Goal: Task Accomplishment & Management: Complete application form

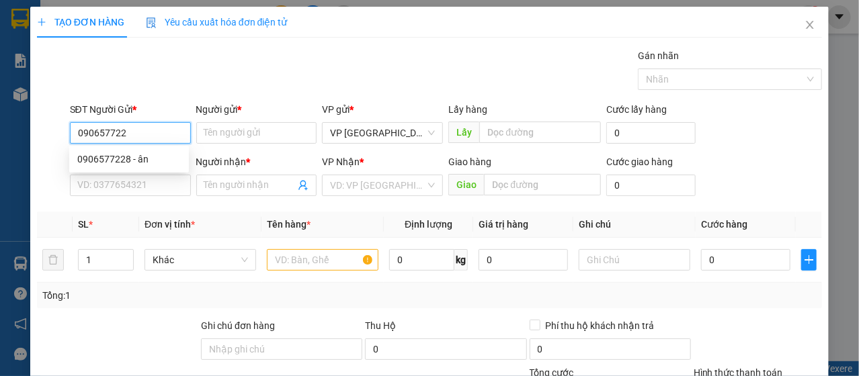
type input "0906577228"
click at [135, 161] on div "0906577228 - ân" at bounding box center [128, 159] width 103 height 15
type input "ân"
type input "0905629555"
type input "THÀNH"
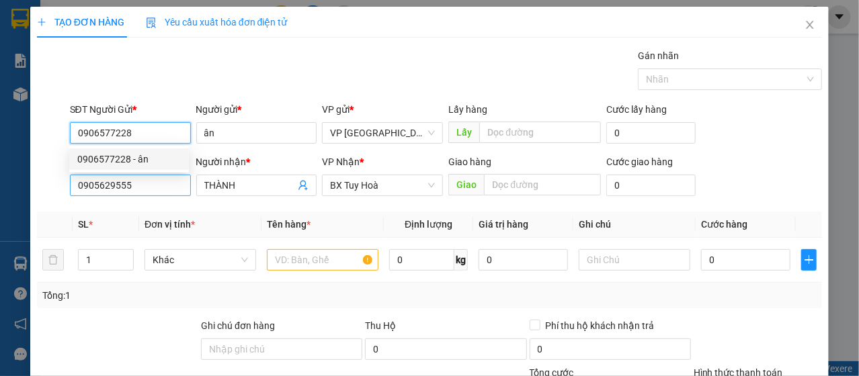
type input "30.000"
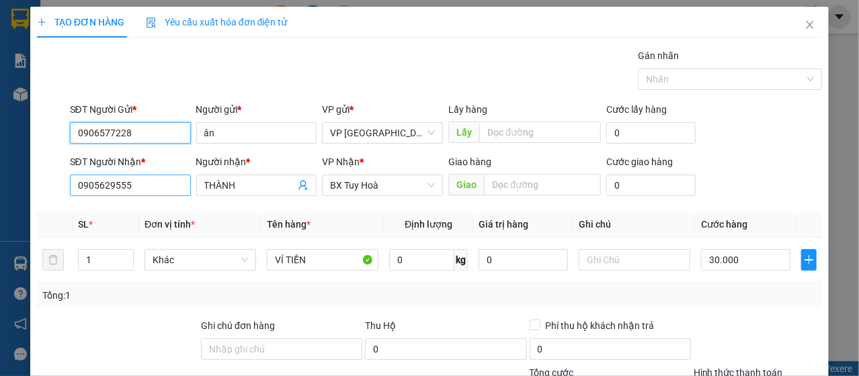
type input "0906577228"
click at [156, 187] on input "0905629555" at bounding box center [130, 186] width 121 height 22
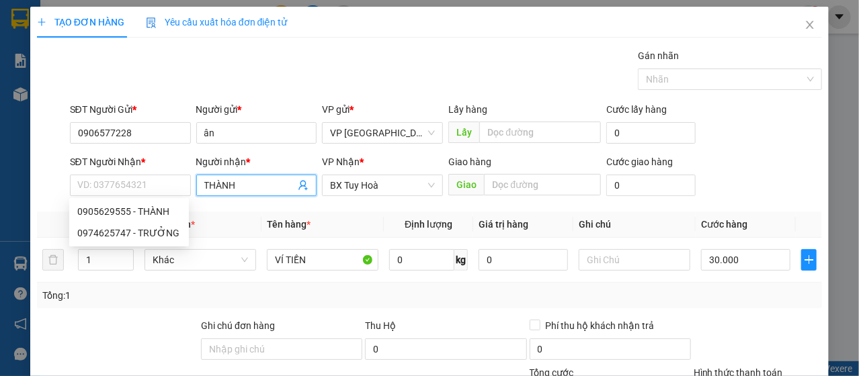
click at [221, 186] on input "THÀNH" at bounding box center [249, 185] width 91 height 15
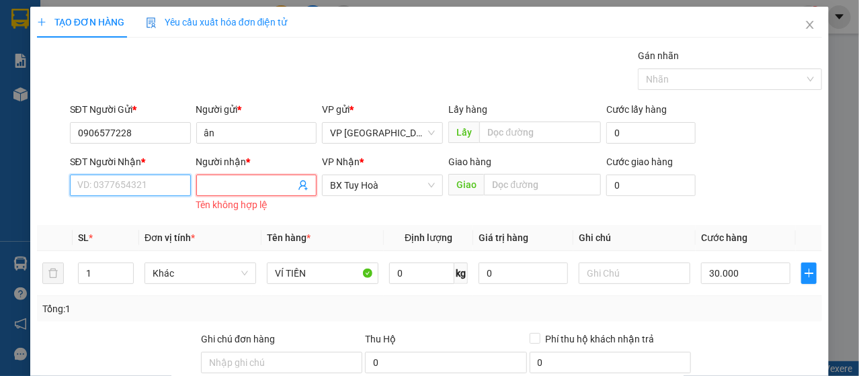
click at [187, 183] on input "SĐT Người Nhận *" at bounding box center [130, 186] width 121 height 22
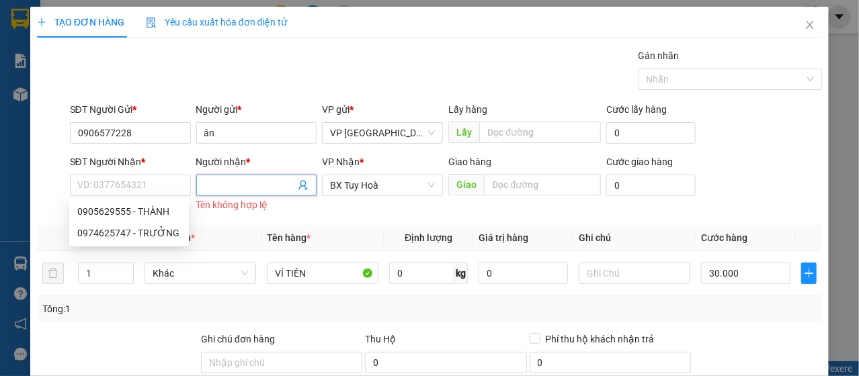
click at [212, 179] on input "Người nhận *" at bounding box center [249, 185] width 91 height 15
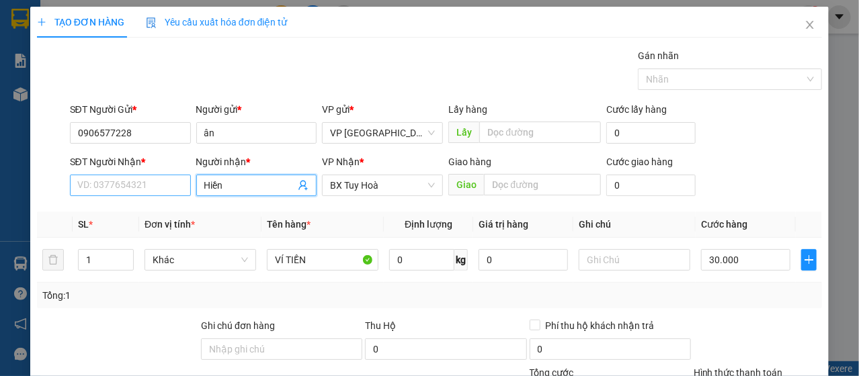
type input "Hiền"
click at [172, 182] on input "SĐT Người Nhận *" at bounding box center [130, 186] width 121 height 22
drag, startPoint x: 172, startPoint y: 182, endPoint x: 351, endPoint y: 347, distance: 244.0
click at [209, 216] on div "Transit Pickup Surcharge Ids Transit Deliver Surcharge Ids Transit Deliver Surc…" at bounding box center [430, 280] width 786 height 464
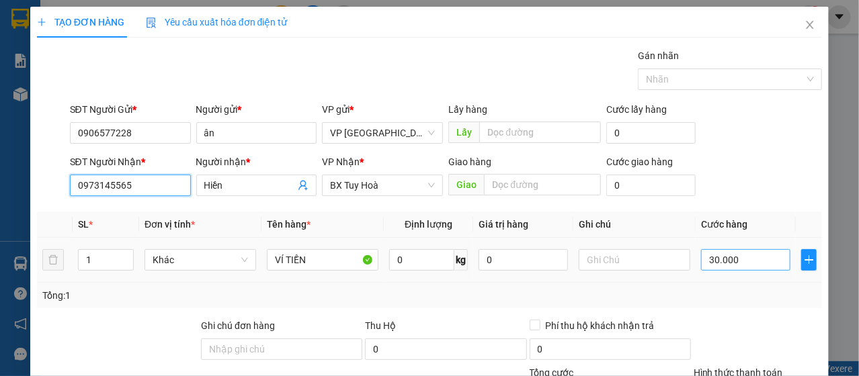
type input "0973145565"
click at [735, 261] on input "30.000" at bounding box center [745, 260] width 89 height 22
click at [735, 262] on input "30.000" at bounding box center [745, 260] width 89 height 22
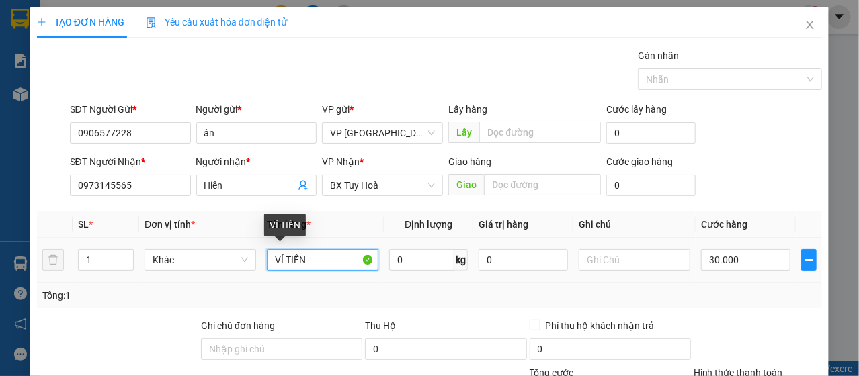
click at [329, 269] on input "VÍ TIỀN" at bounding box center [323, 260] width 112 height 22
type input "MÁY TÍNH BẢN"
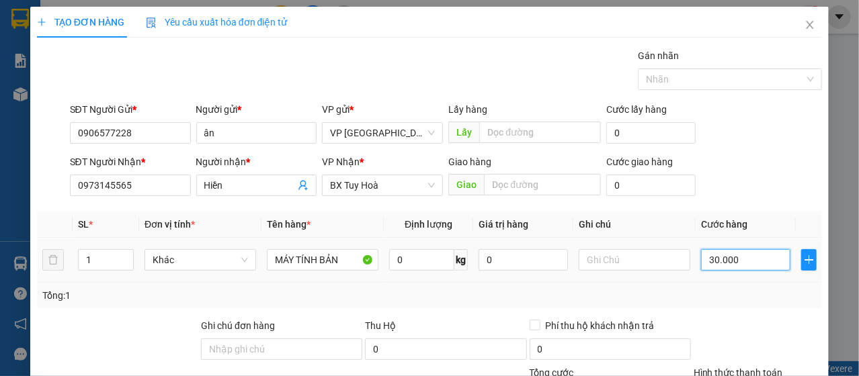
click at [704, 260] on input "30.000" at bounding box center [745, 260] width 89 height 22
type input "6"
type input "60"
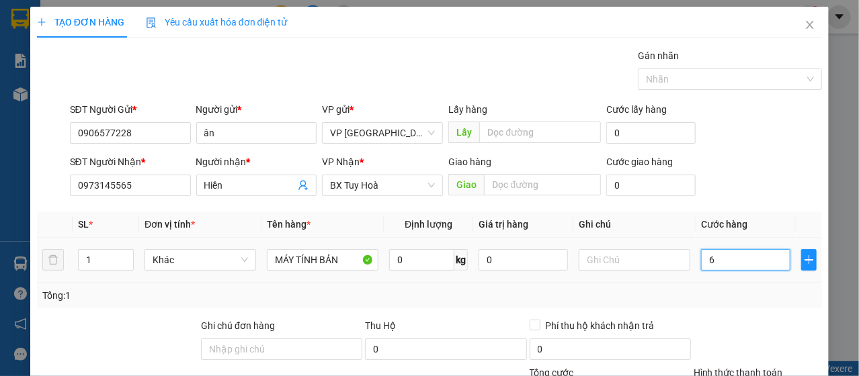
type input "60"
type input "600"
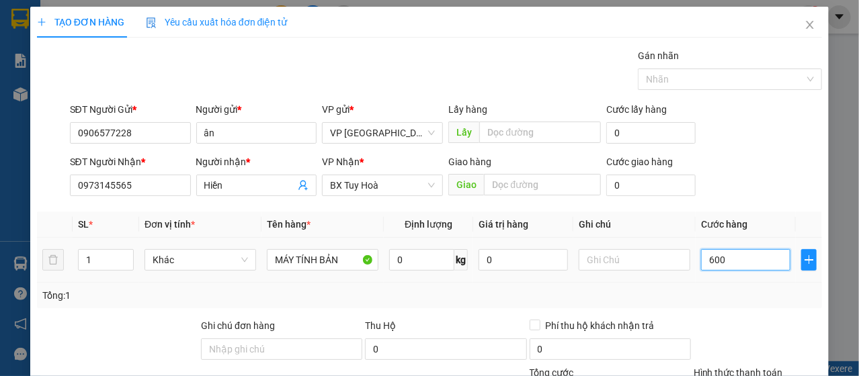
type input "6.000"
type input "60.000"
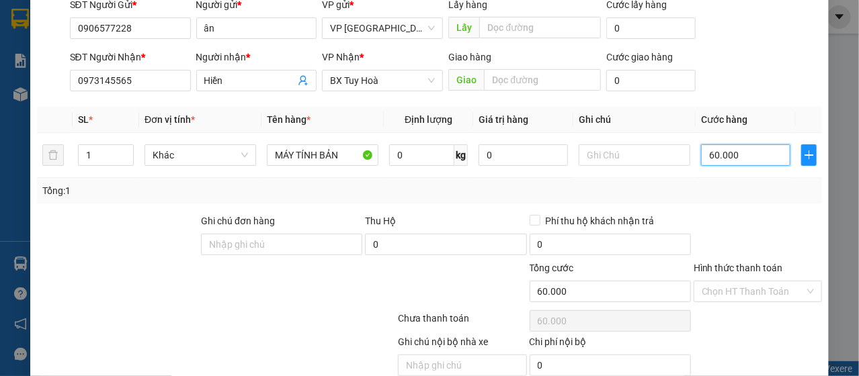
scroll to position [161, 0]
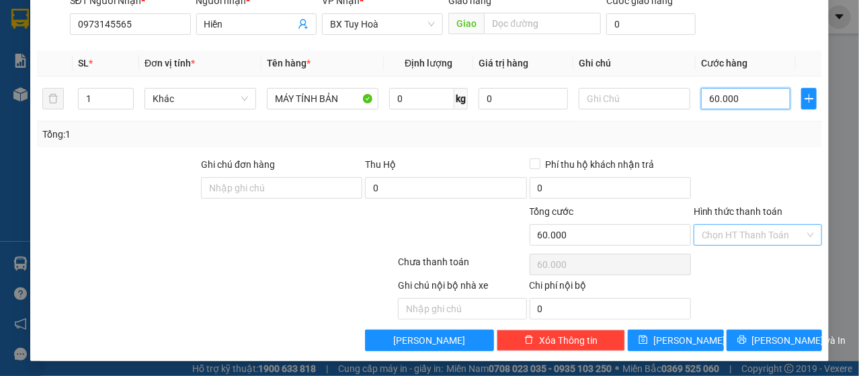
type input "60.000"
click at [735, 235] on input "Hình thức thanh toán" at bounding box center [753, 235] width 103 height 20
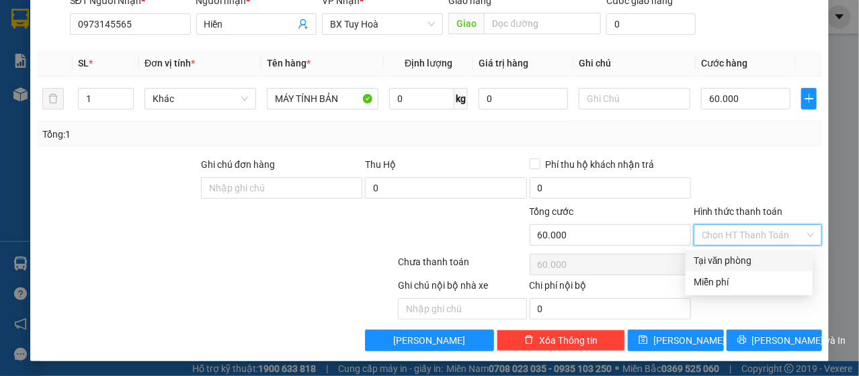
click at [733, 257] on div "Tại văn phòng" at bounding box center [749, 260] width 111 height 15
type input "0"
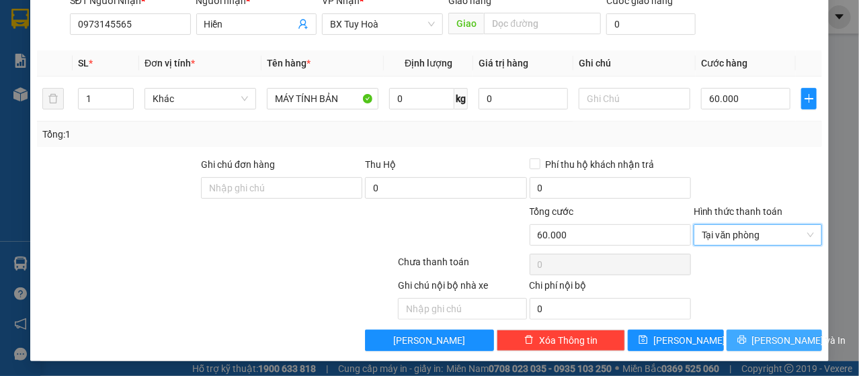
click at [746, 334] on button "[PERSON_NAME] và In" at bounding box center [774, 341] width 96 height 22
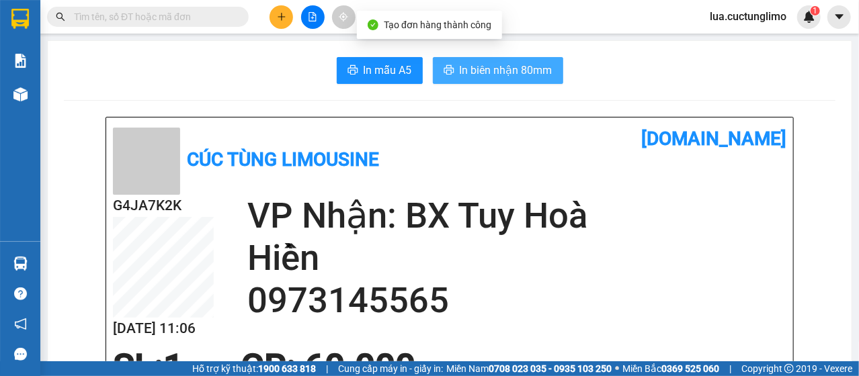
click at [491, 77] on span "In biên nhận 80mm" at bounding box center [506, 70] width 93 height 17
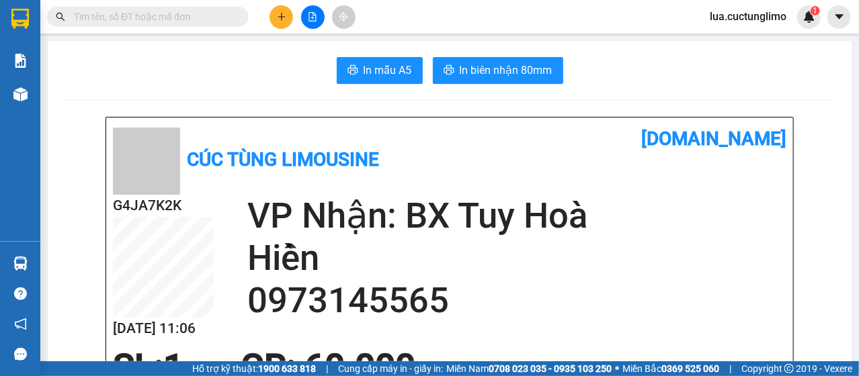
click at [286, 14] on icon "plus" at bounding box center [281, 16] width 9 height 9
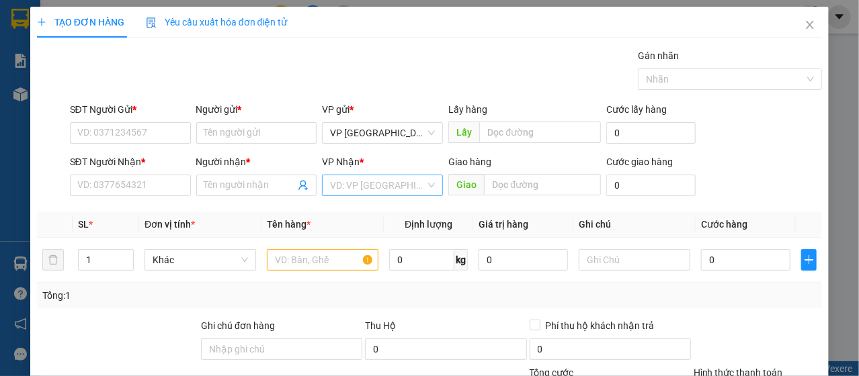
click at [378, 185] on input "search" at bounding box center [377, 185] width 95 height 20
type input "Bạ"
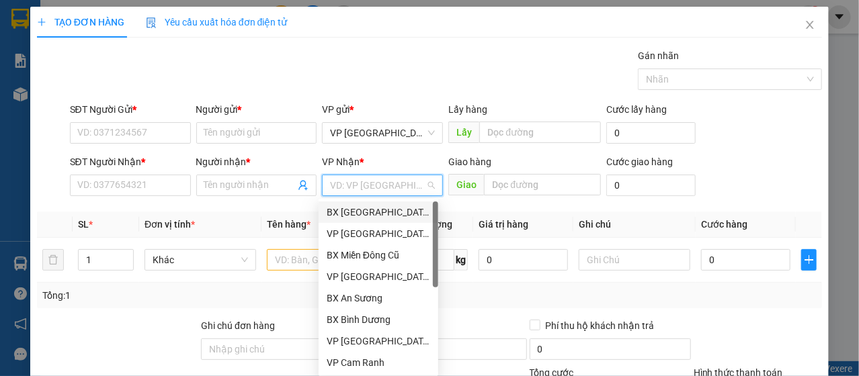
type input "C"
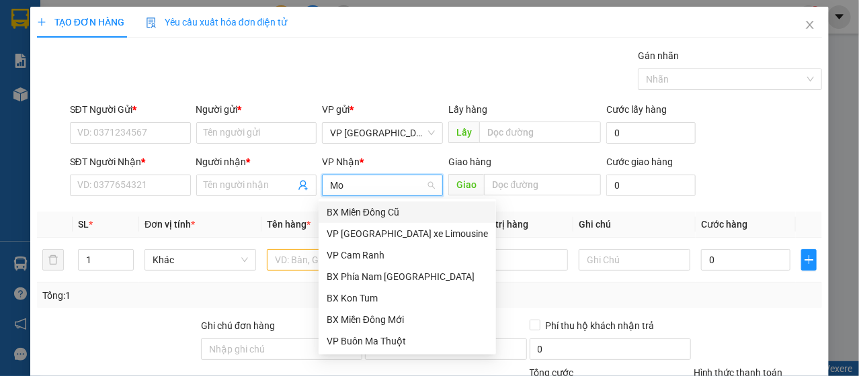
type input "M"
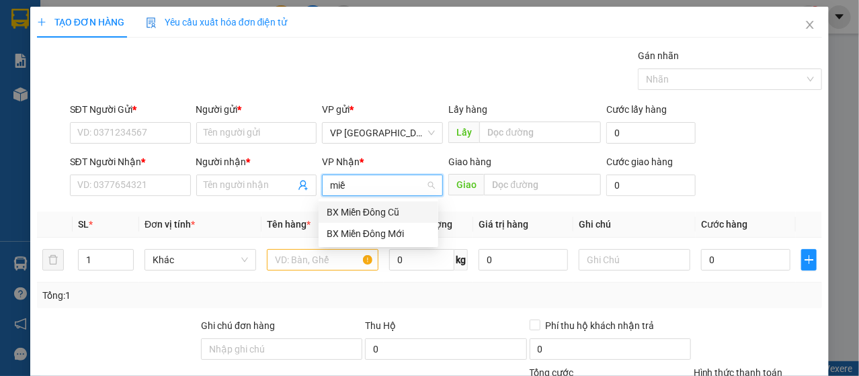
type input "miền"
click at [383, 237] on div "BX Miền Đông Mới" at bounding box center [378, 233] width 103 height 15
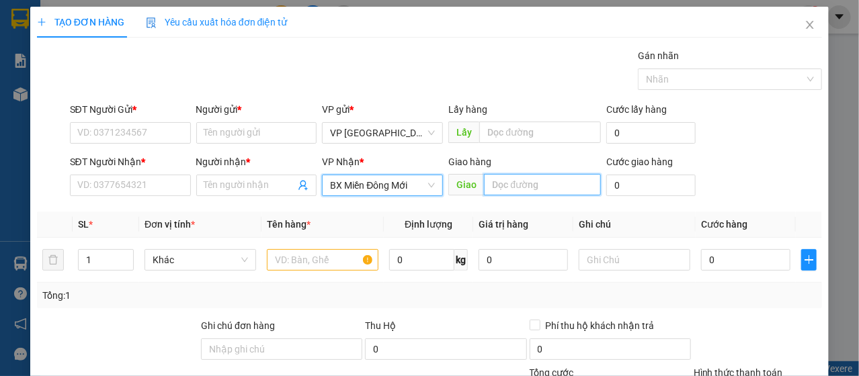
click at [541, 187] on input "text" at bounding box center [542, 185] width 117 height 22
type input "Giá gai , bạc liêu"
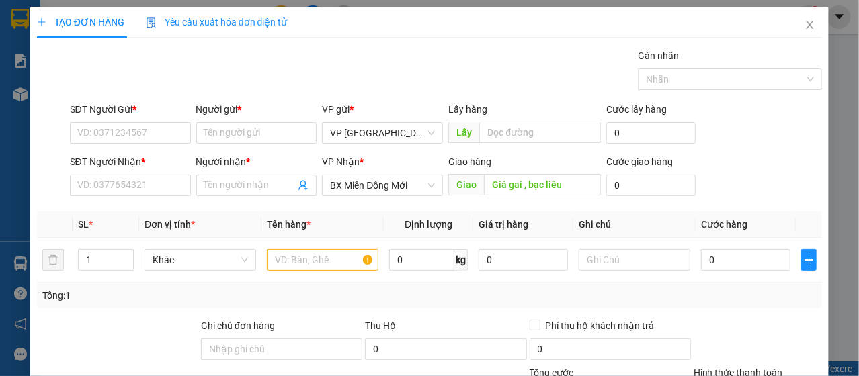
click at [722, 140] on div "SĐT Người Gửi * VD: 0371234567 Người gửi * Tên người gửi VP gửi * VP [GEOGRAPHI…" at bounding box center [446, 125] width 758 height 47
click at [147, 120] on div "SĐT Người Gửi *" at bounding box center [130, 112] width 121 height 20
click at [149, 127] on input "SĐT Người Gửi *" at bounding box center [130, 133] width 121 height 22
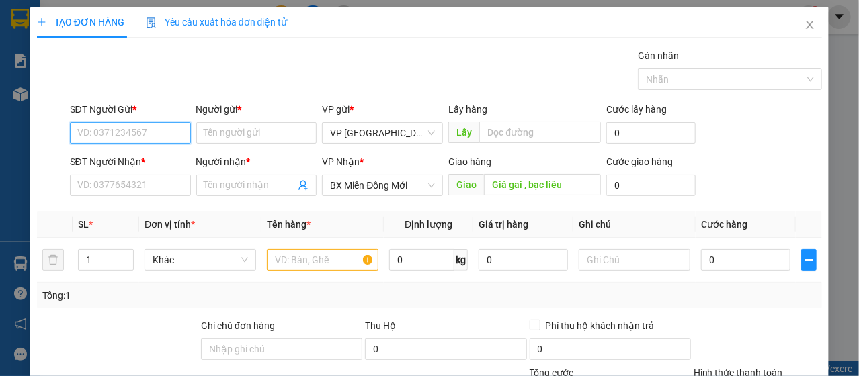
type input "0"
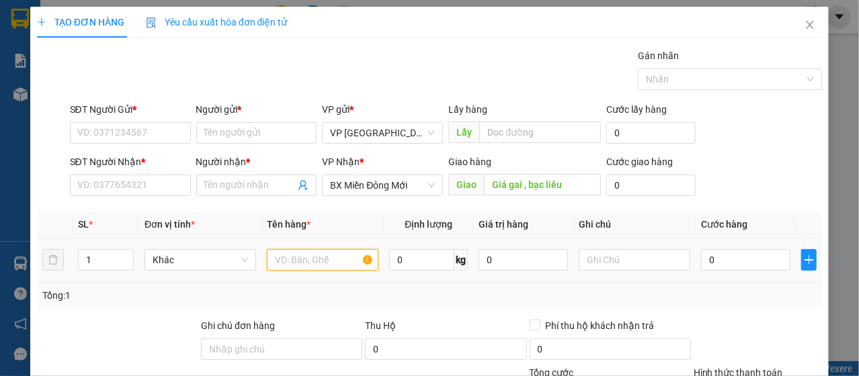
drag, startPoint x: 284, startPoint y: 258, endPoint x: 285, endPoint y: 265, distance: 6.9
click at [284, 262] on input "text" at bounding box center [323, 260] width 112 height 22
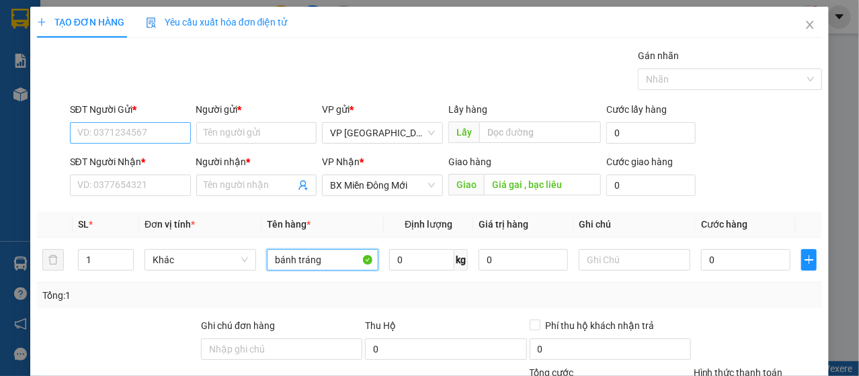
type input "bánh tráng"
click at [118, 132] on input "SĐT Người Gửi *" at bounding box center [130, 133] width 121 height 22
click at [188, 136] on div "SĐT Người Gửi * 0918259126 0918259126" at bounding box center [130, 125] width 126 height 47
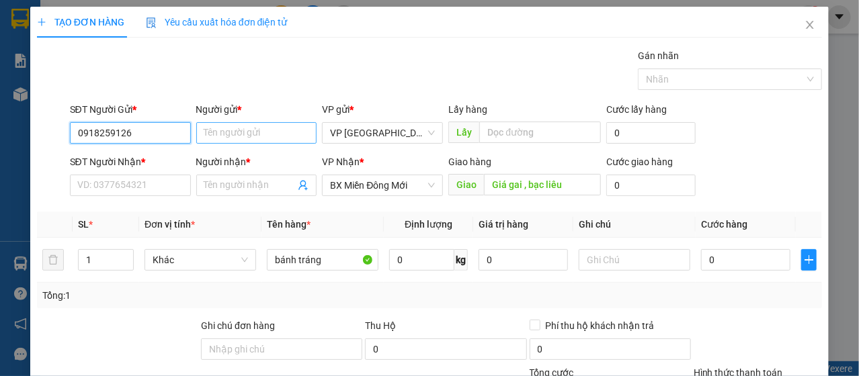
type input "0918259126"
click at [210, 131] on input "Người gửi *" at bounding box center [256, 133] width 121 height 22
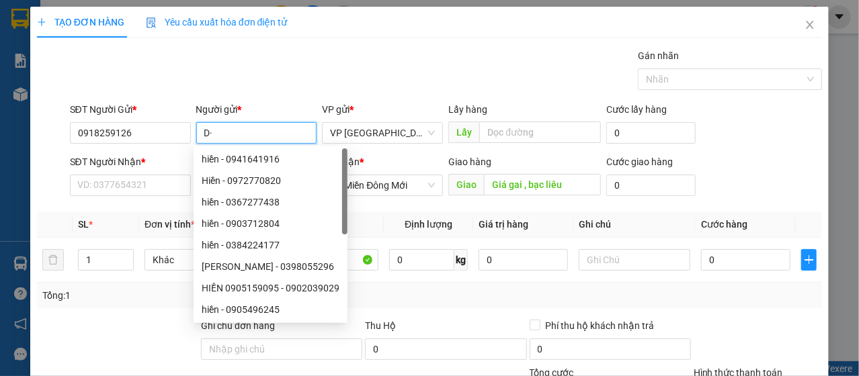
type input "D"
type input "Đình"
click at [358, 73] on div "Gán nhãn Nhãn" at bounding box center [446, 71] width 758 height 47
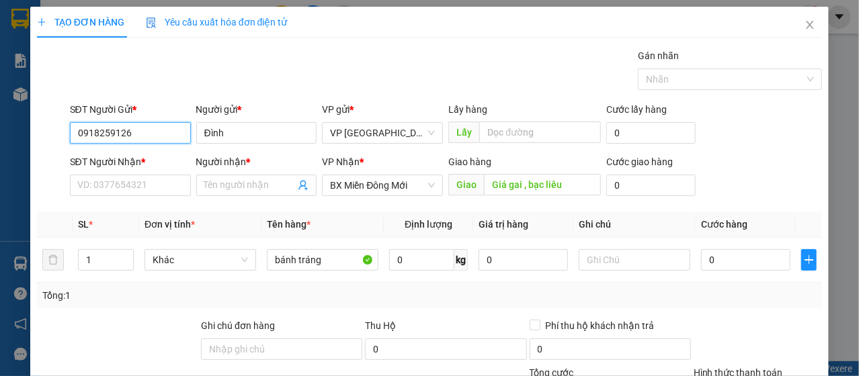
click at [141, 130] on input "0918259126" at bounding box center [130, 133] width 121 height 22
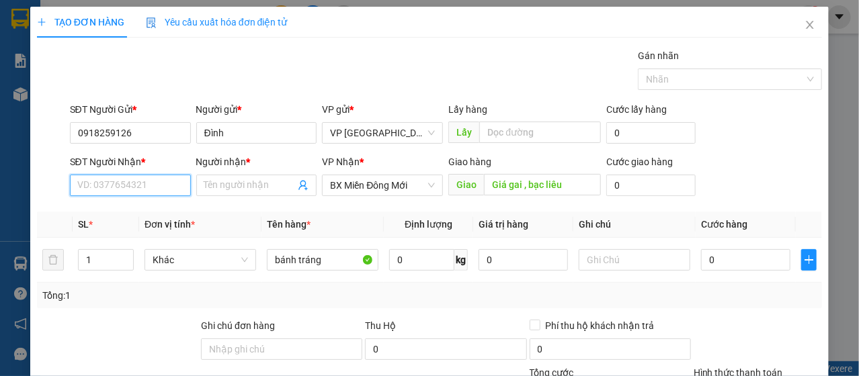
click at [119, 189] on input "SĐT Người Nhận *" at bounding box center [130, 186] width 121 height 22
type input "09"
click at [160, 187] on input "SĐT Người Nhận *" at bounding box center [130, 186] width 121 height 22
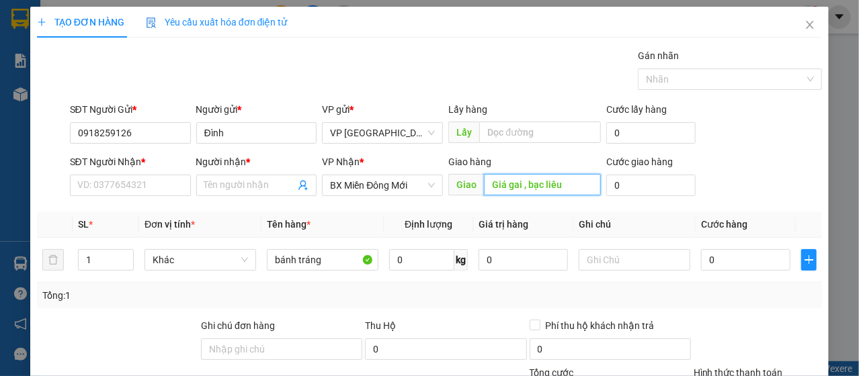
click at [510, 183] on input "Giá gai , bạc liêu" at bounding box center [542, 185] width 117 height 22
type input "Giá rai , bạc liêu"
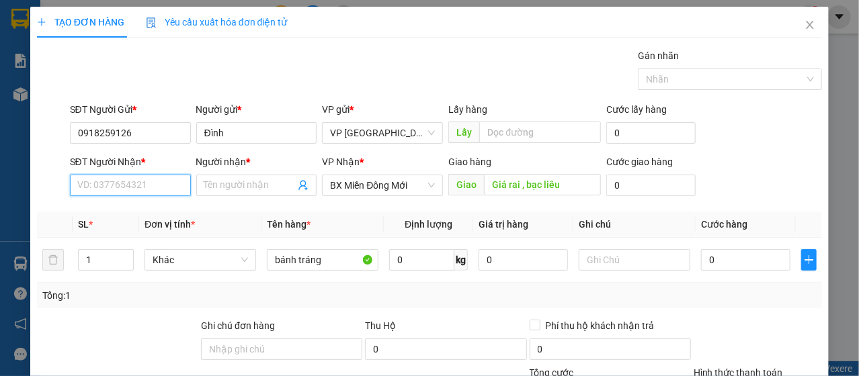
click at [156, 191] on input "SĐT Người Nhận *" at bounding box center [130, 186] width 121 height 22
type input "0913857393"
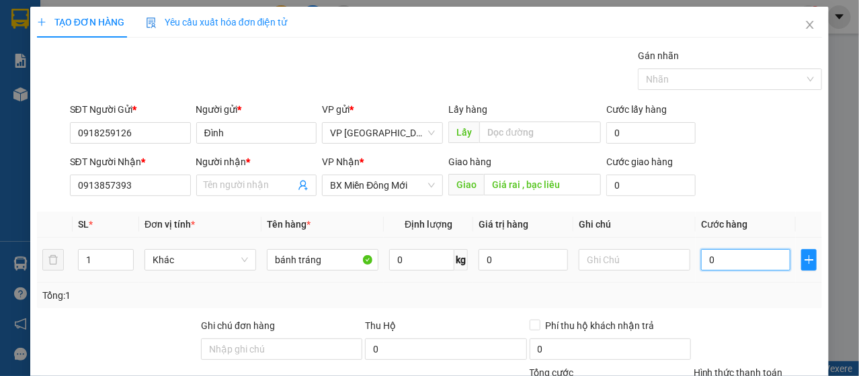
click at [731, 264] on input "0" at bounding box center [745, 260] width 89 height 22
type input "8"
type input "80"
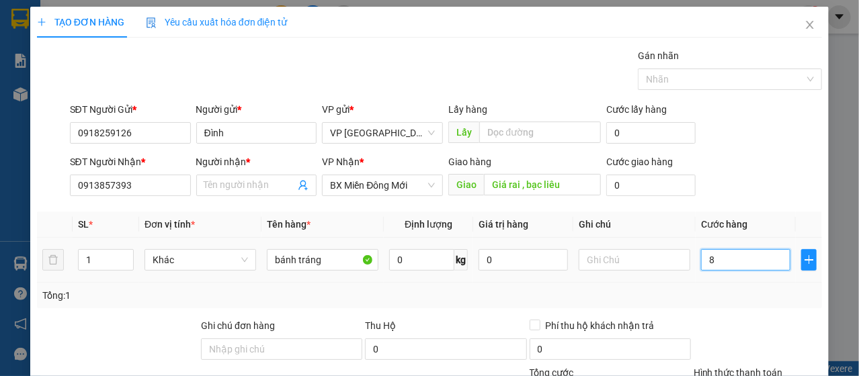
type input "80"
type input "800"
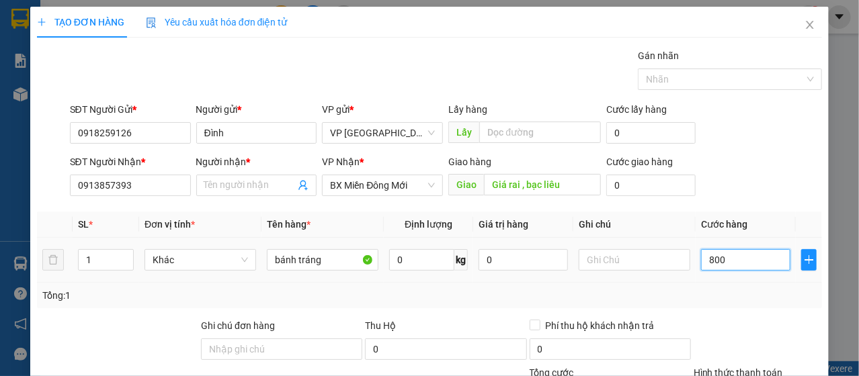
type input "8.000"
type input "80.000"
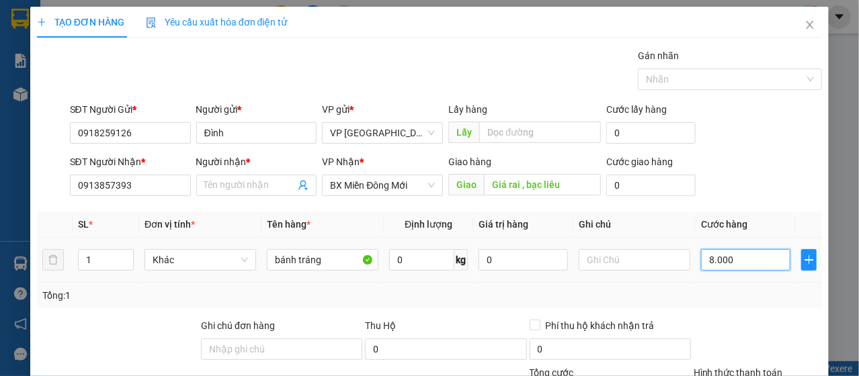
type input "80.000"
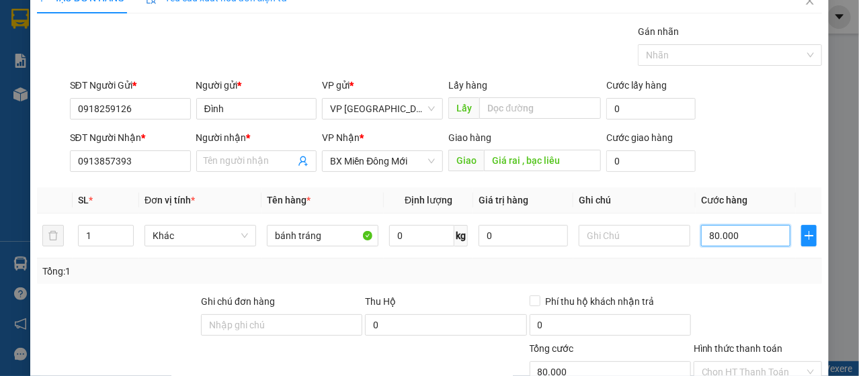
scroll to position [67, 0]
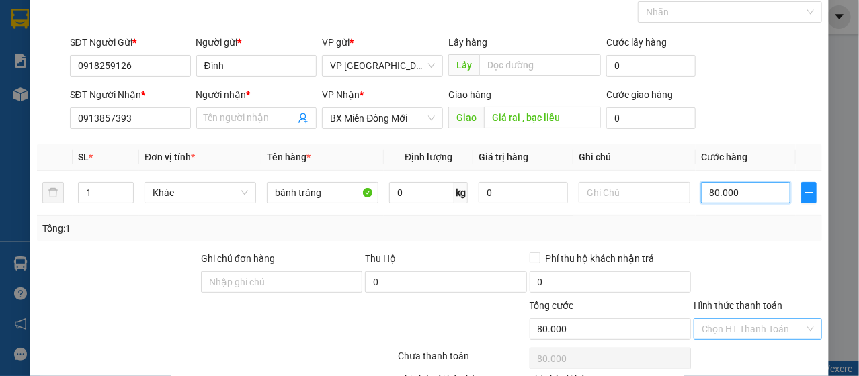
type input "80.000"
click at [739, 319] on input "Hình thức thanh toán" at bounding box center [753, 329] width 103 height 20
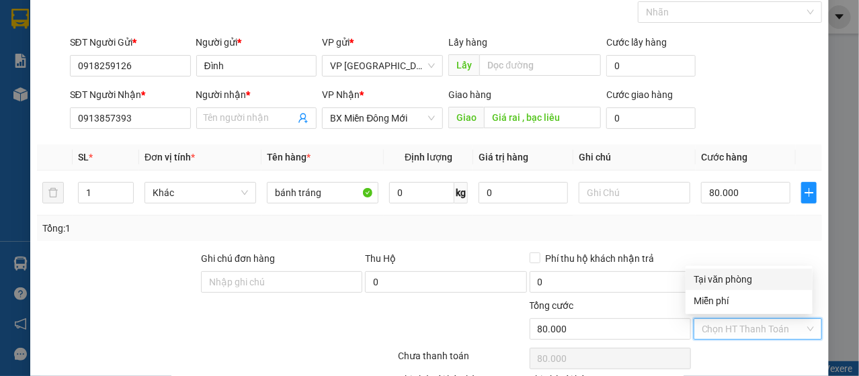
click at [706, 280] on div "Tại văn phòng" at bounding box center [749, 279] width 111 height 15
type input "0"
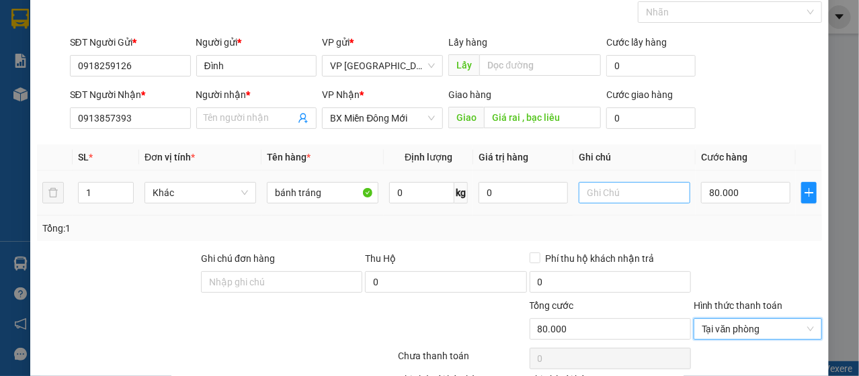
scroll to position [161, 0]
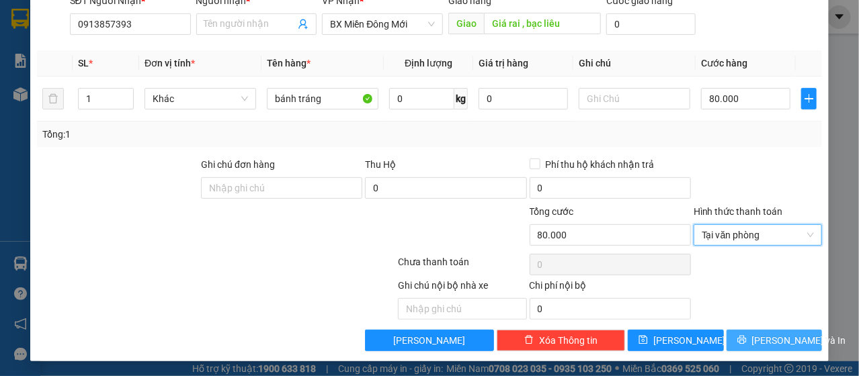
click at [749, 342] on button "[PERSON_NAME] và In" at bounding box center [774, 341] width 96 height 22
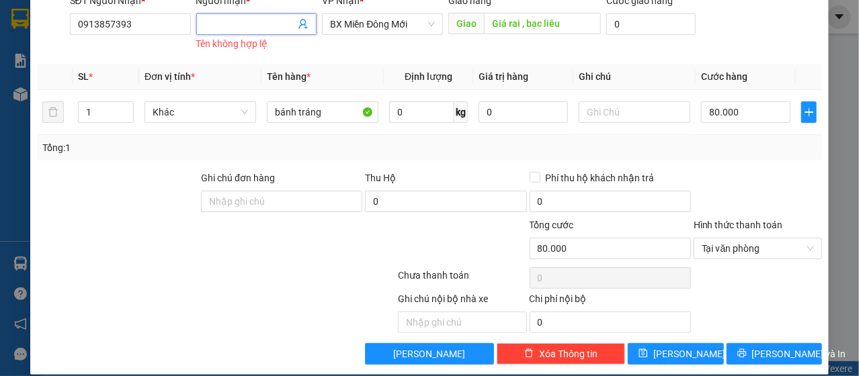
click at [255, 24] on input "Người nhận *" at bounding box center [249, 24] width 91 height 15
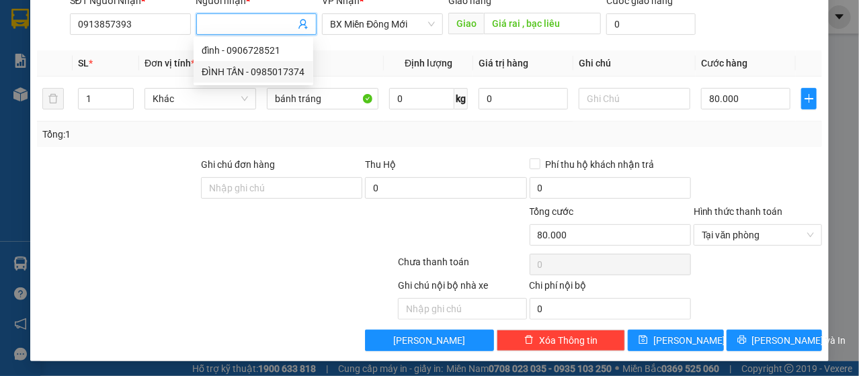
click at [164, 278] on div at bounding box center [151, 299] width 230 height 42
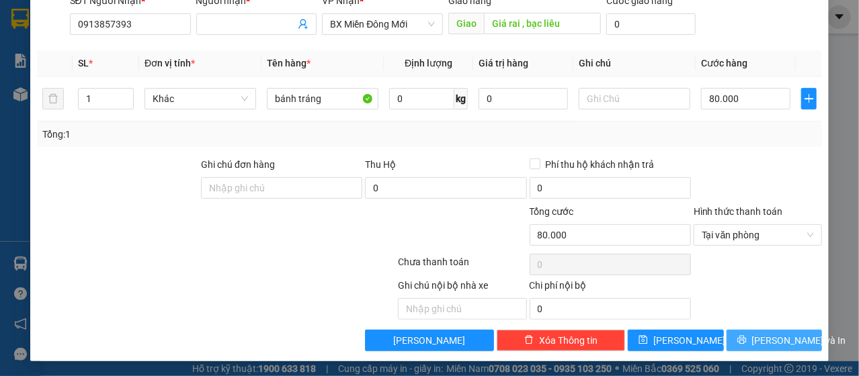
click at [763, 347] on button "[PERSON_NAME] và In" at bounding box center [774, 341] width 96 height 22
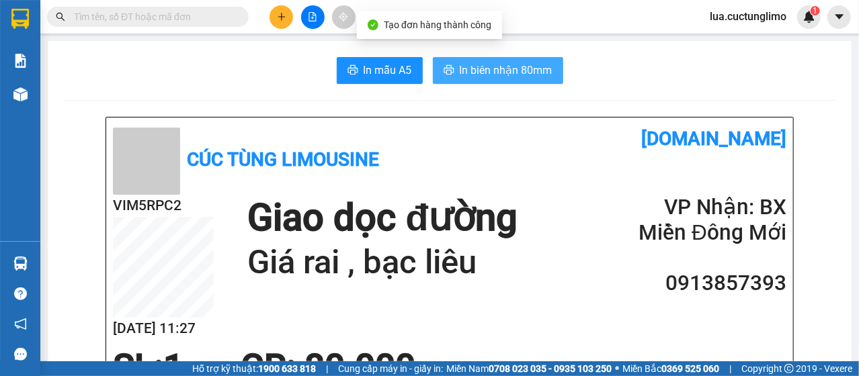
click at [478, 73] on span "In biên nhận 80mm" at bounding box center [506, 70] width 93 height 17
